Goal: Information Seeking & Learning: Learn about a topic

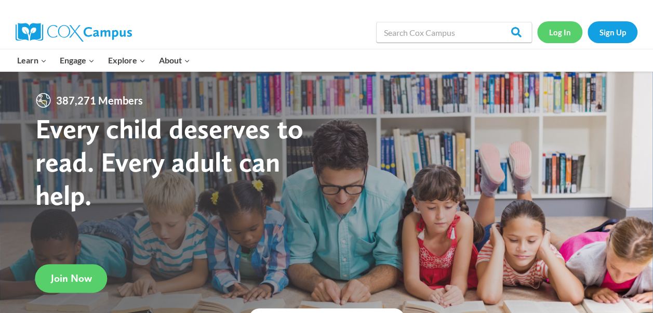
click at [554, 37] on link "Log In" at bounding box center [559, 31] width 45 height 21
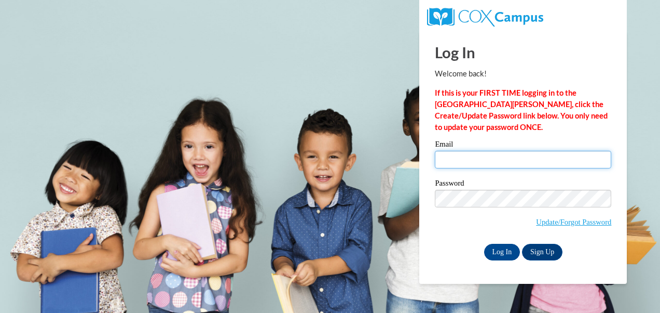
click at [480, 159] on input "Email" at bounding box center [523, 160] width 177 height 18
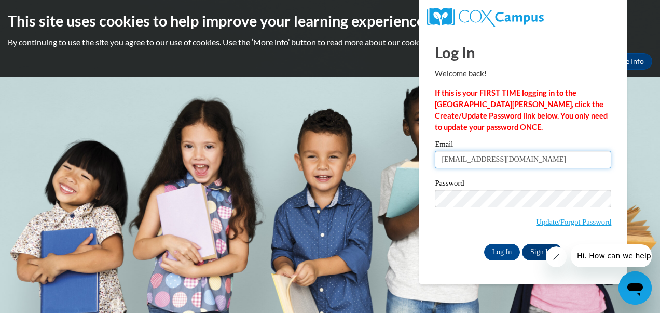
type input "cherishfisher84@gmail.com"
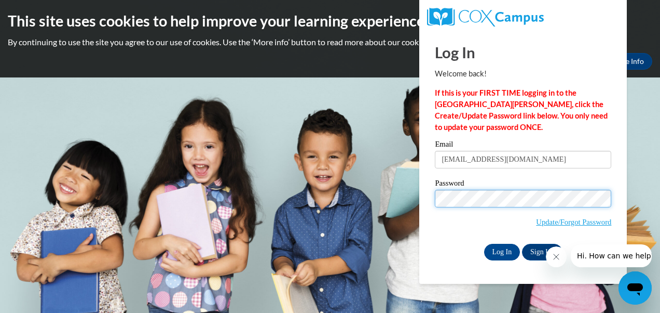
click at [484, 244] on input "Log In" at bounding box center [502, 252] width 36 height 17
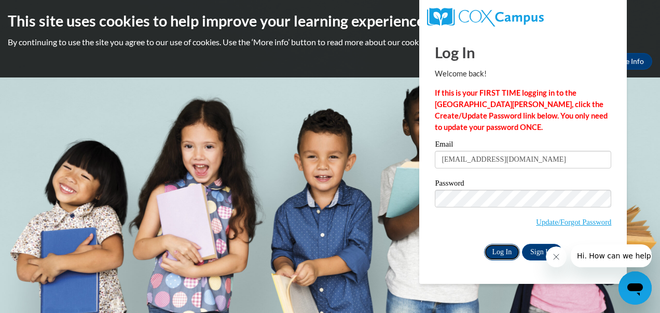
click at [500, 251] on input "Log In" at bounding box center [502, 252] width 36 height 17
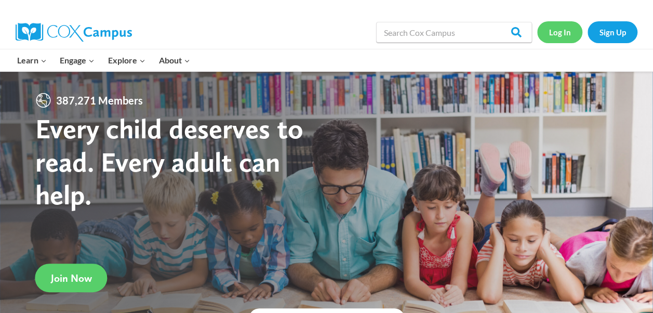
click at [563, 32] on link "Log In" at bounding box center [559, 31] width 45 height 21
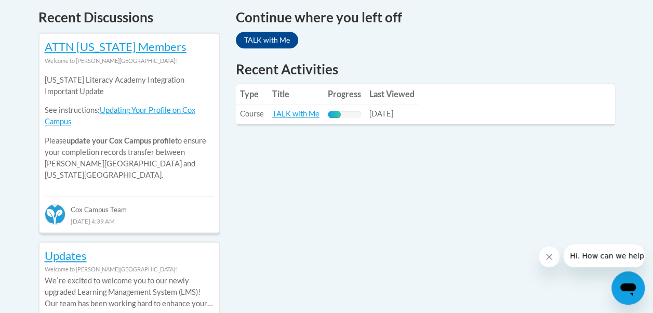
scroll to position [451, 0]
click at [268, 36] on link "TALK with Me" at bounding box center [267, 39] width 62 height 17
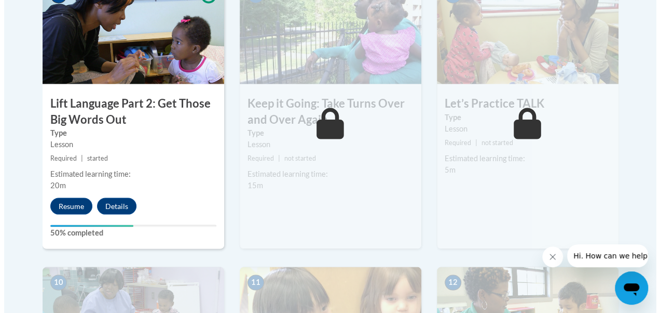
scroll to position [927, 0]
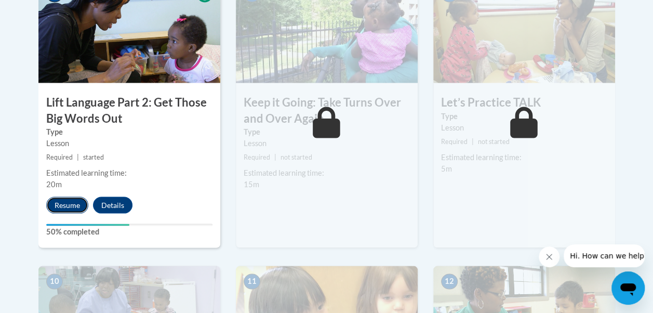
click at [64, 199] on button "Resume" at bounding box center [67, 204] width 42 height 17
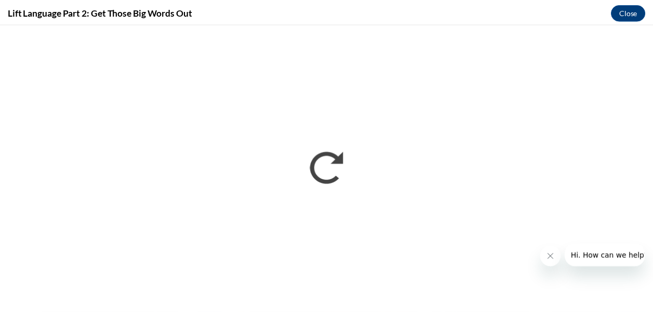
scroll to position [0, 0]
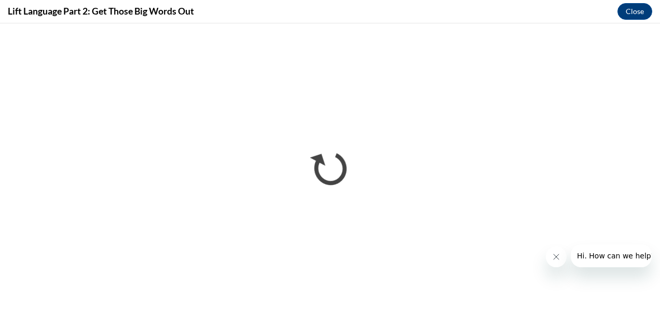
click at [556, 260] on icon "Close message from company" at bounding box center [556, 256] width 8 height 8
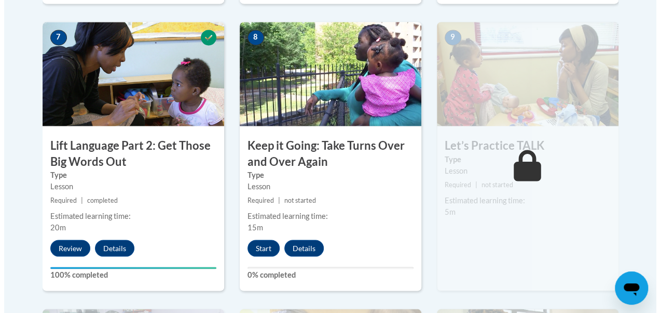
scroll to position [885, 0]
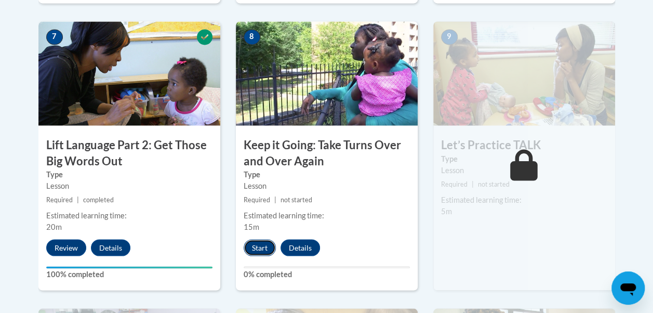
click at [256, 239] on button "Start" at bounding box center [260, 247] width 32 height 17
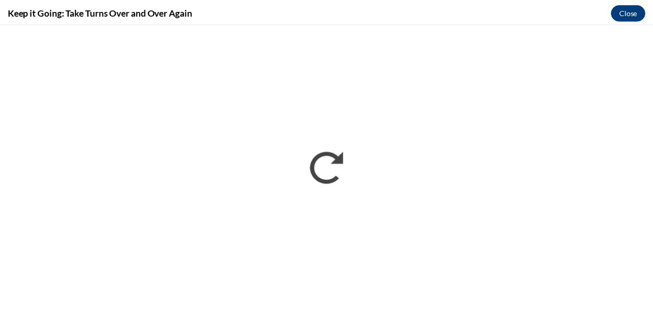
scroll to position [0, 0]
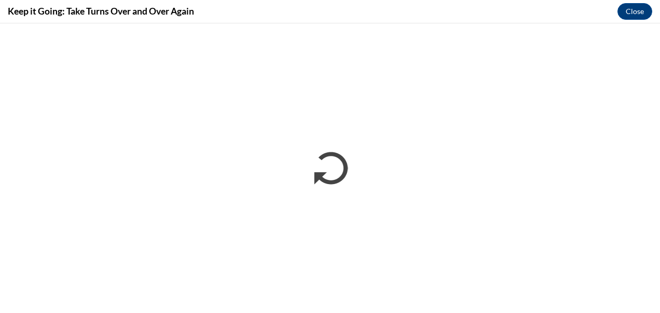
click at [615, 21] on div "Keep it Going: Take Turns Over and Over Again Close" at bounding box center [330, 11] width 660 height 23
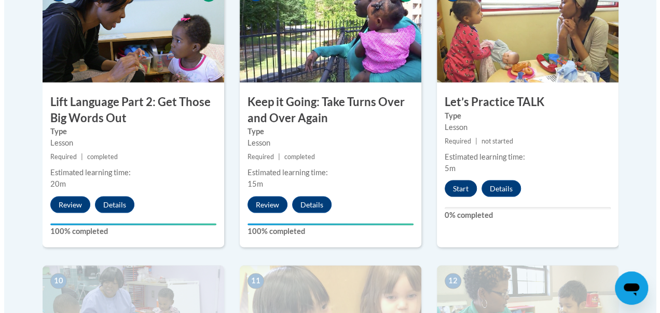
scroll to position [928, 0]
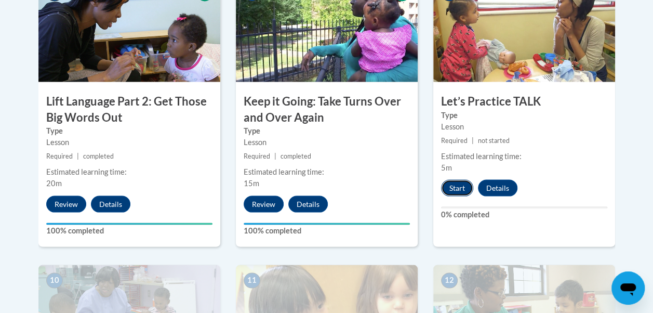
click at [447, 180] on button "Start" at bounding box center [457, 187] width 32 height 17
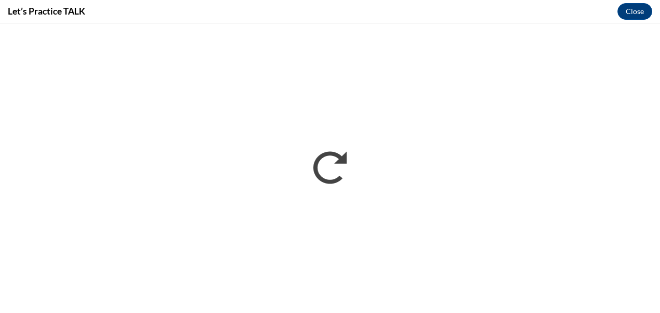
scroll to position [0, 0]
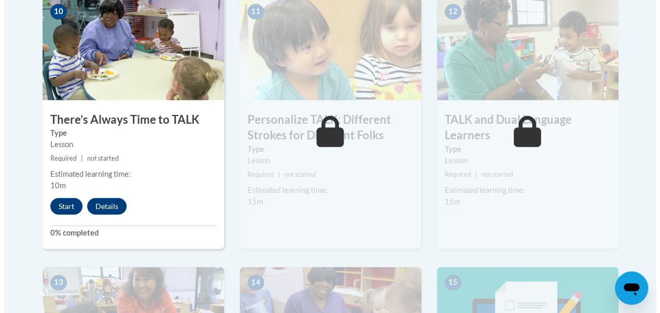
scroll to position [1197, 0]
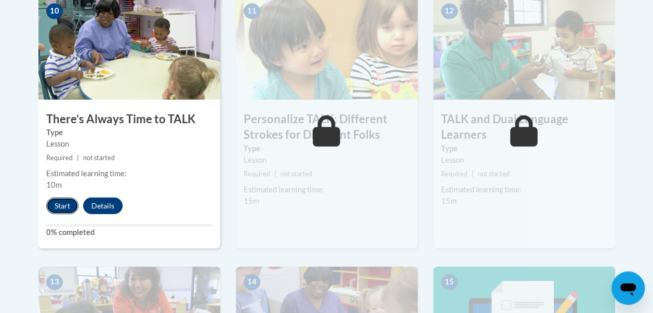
click at [53, 202] on button "Start" at bounding box center [62, 205] width 32 height 17
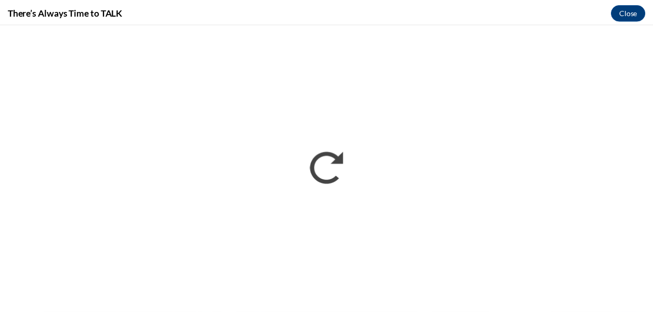
scroll to position [0, 0]
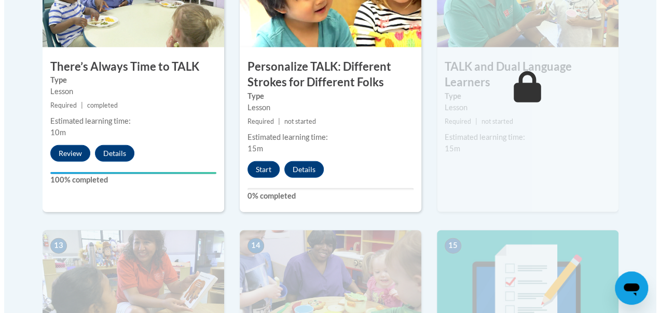
scroll to position [1250, 0]
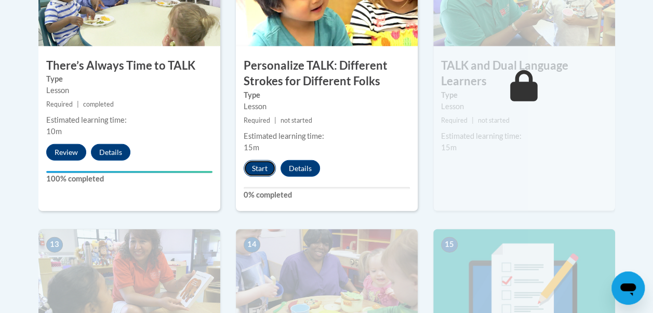
click at [260, 167] on button "Start" at bounding box center [260, 168] width 32 height 17
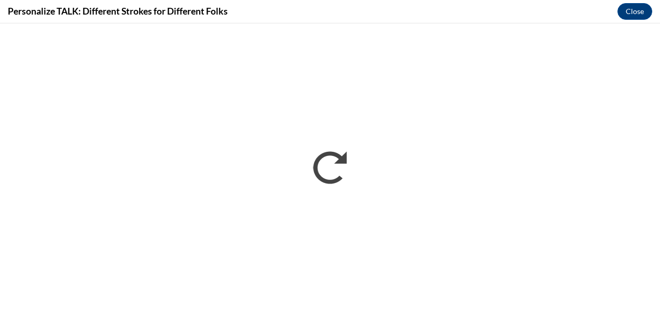
scroll to position [0, 0]
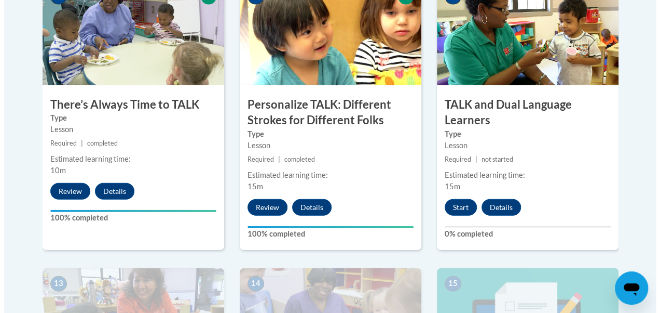
scroll to position [1211, 0]
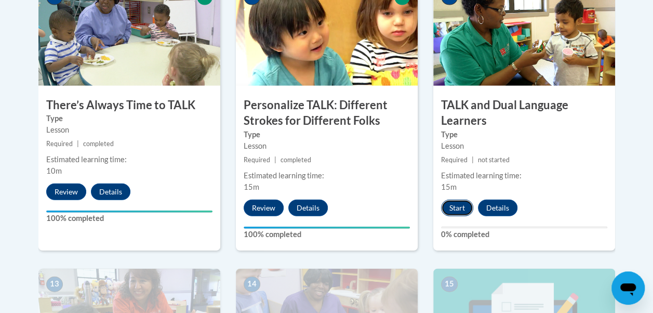
click at [459, 201] on button "Start" at bounding box center [457, 207] width 32 height 17
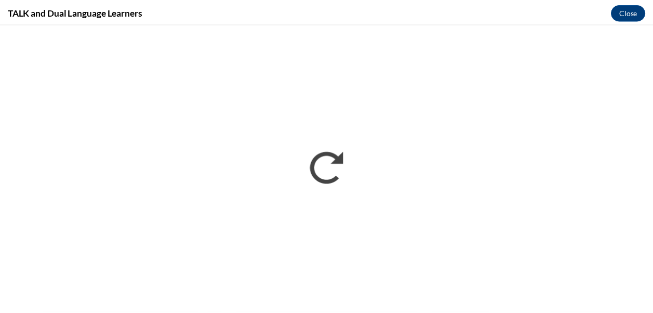
scroll to position [0, 0]
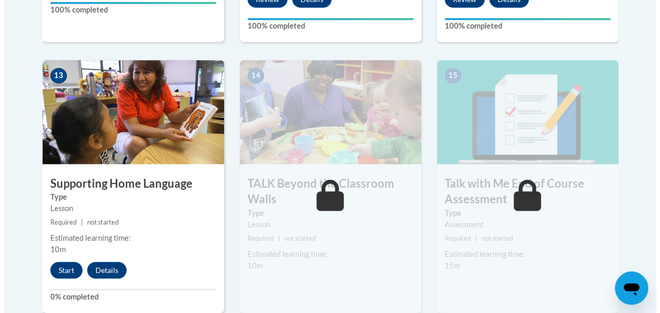
scroll to position [1506, 0]
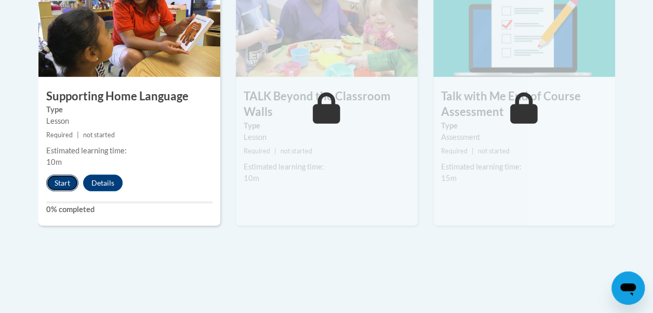
click at [60, 181] on button "Start" at bounding box center [62, 182] width 32 height 17
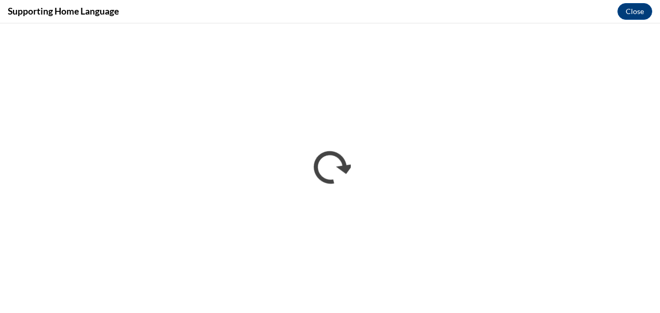
scroll to position [0, 0]
